Goal: Information Seeking & Learning: Learn about a topic

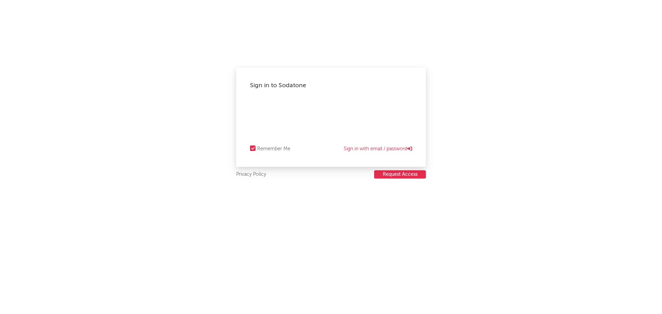
select select "recorded_music"
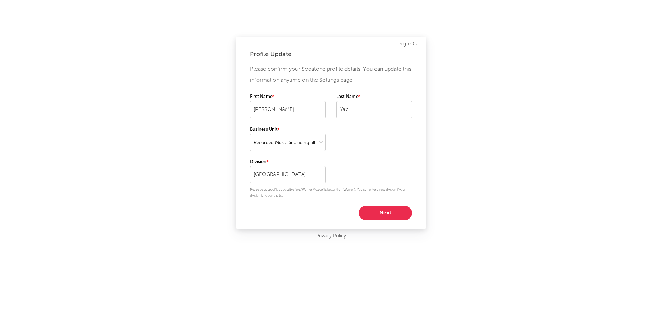
click at [383, 214] on button "Next" at bounding box center [384, 213] width 53 height 14
select select "marketing"
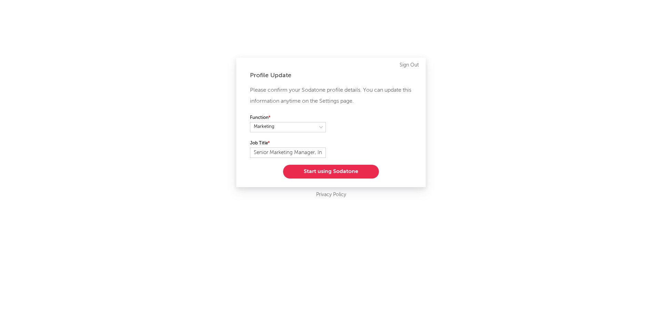
click at [333, 170] on button "Start using Sodatone" at bounding box center [331, 172] width 96 height 14
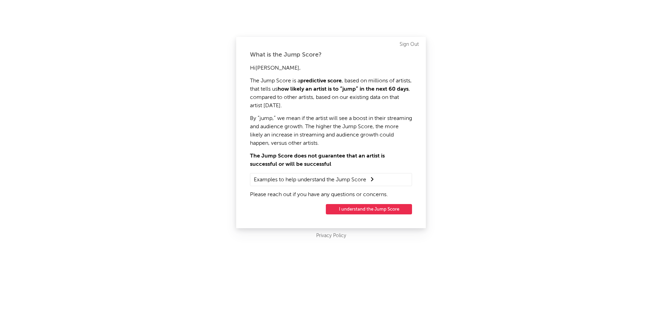
click at [354, 211] on button "I understand the Jump Score" at bounding box center [369, 209] width 86 height 10
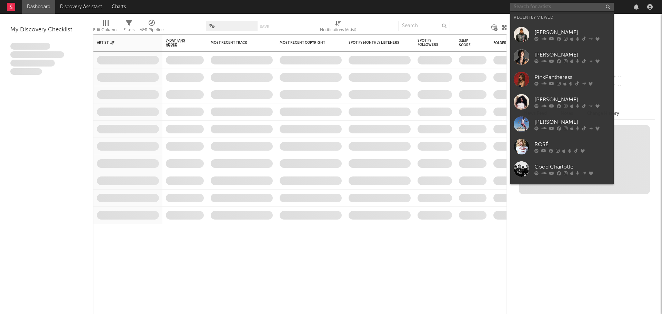
click at [536, 8] on input "text" at bounding box center [561, 7] width 103 height 9
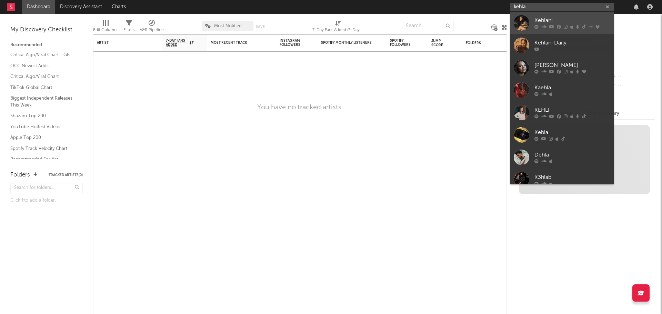
type input "kehla"
click at [520, 23] on div at bounding box center [522, 23] width 16 height 16
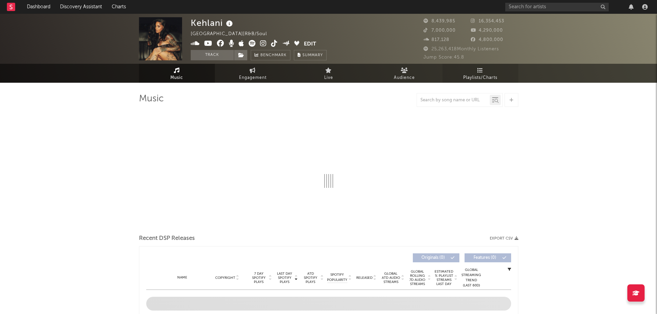
click at [485, 75] on span "Playlists/Charts" at bounding box center [480, 78] width 34 height 8
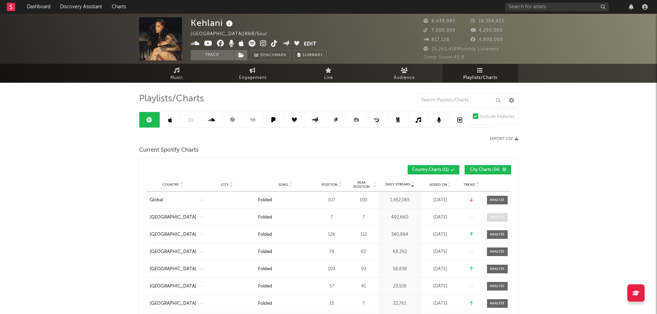
click at [493, 216] on div at bounding box center [496, 217] width 15 height 5
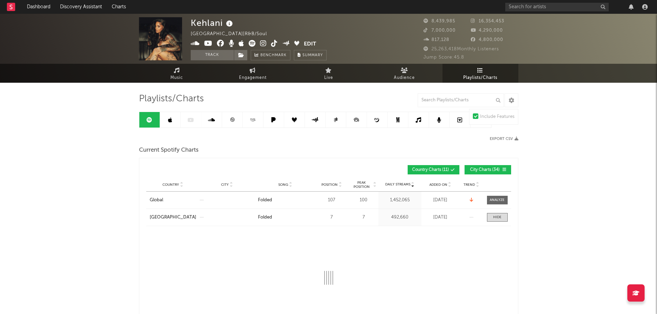
select select "1w"
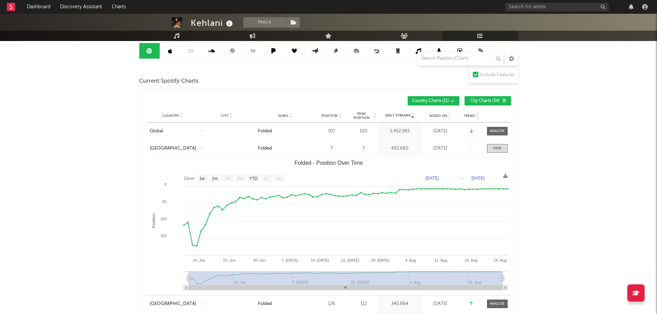
scroll to position [103, 0]
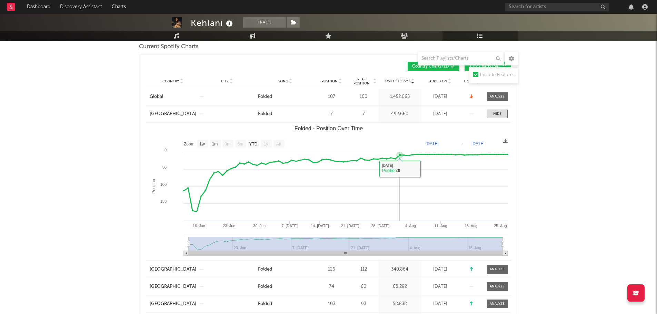
click at [399, 157] on icon "Folded - Position Over Time" at bounding box center [399, 155] width 7 height 7
click at [399, 154] on icon "Folded - Position Over Time" at bounding box center [399, 155] width 3 height 3
click at [400, 154] on icon "Folded - Position Over Time" at bounding box center [399, 155] width 3 height 3
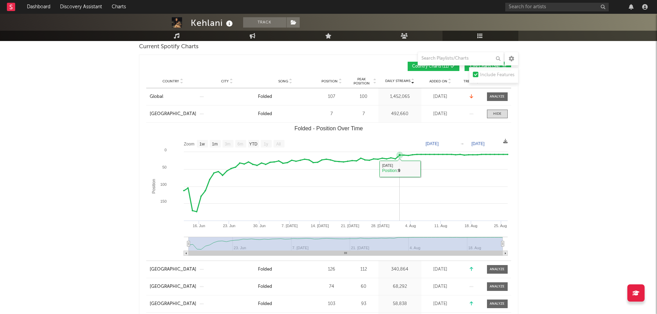
click at [400, 154] on icon "Folded - Position Over Time" at bounding box center [399, 155] width 3 height 3
click at [400, 152] on icon "Folded - Position Over Time" at bounding box center [399, 155] width 7 height 7
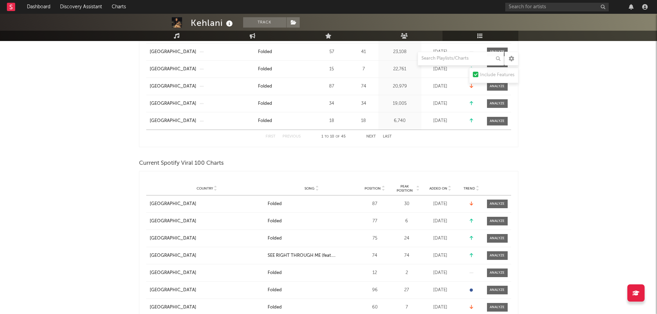
scroll to position [414, 0]
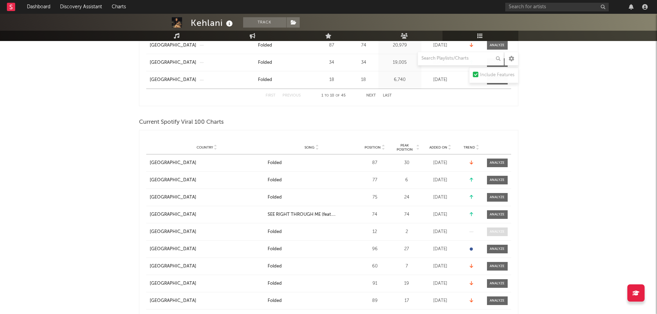
click at [495, 233] on div at bounding box center [496, 231] width 15 height 5
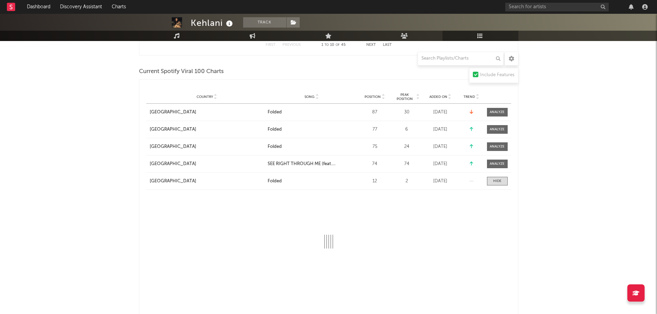
scroll to position [551, 0]
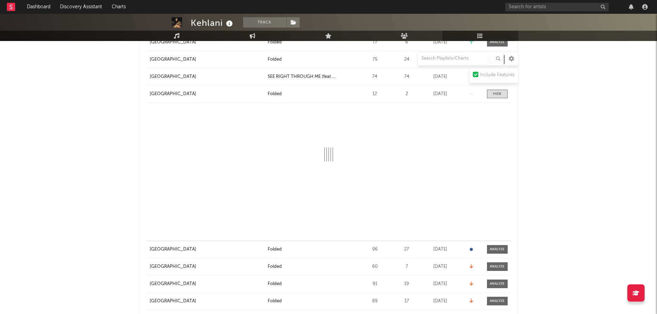
select select "1w"
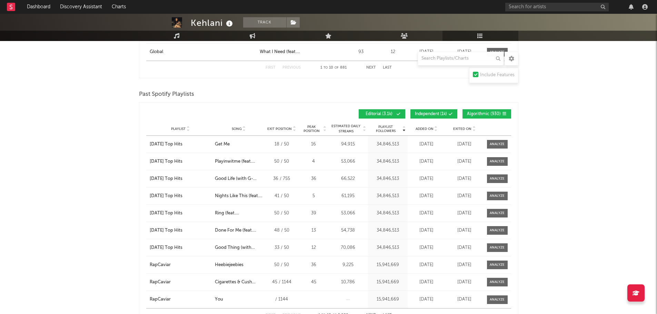
scroll to position [1603, 0]
